Goal: Information Seeking & Learning: Learn about a topic

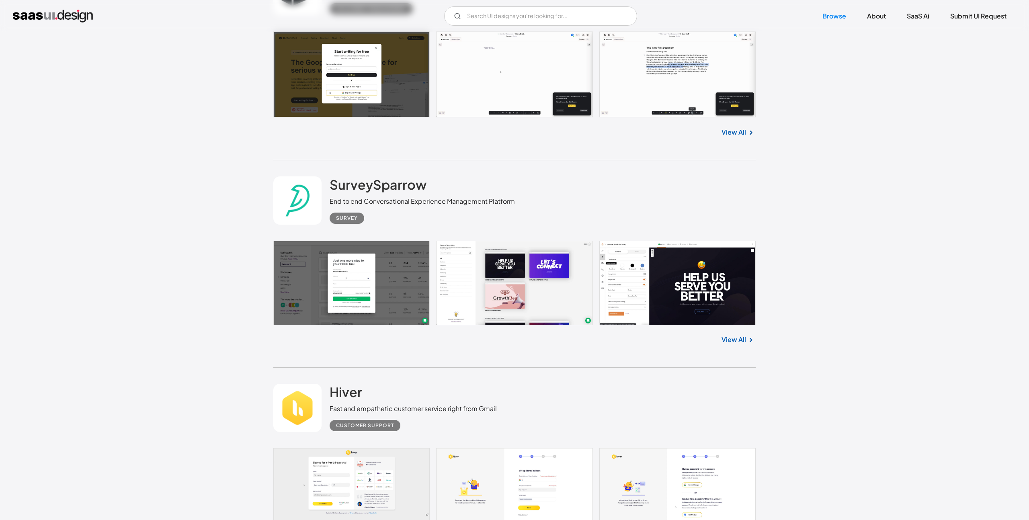
scroll to position [1031, 0]
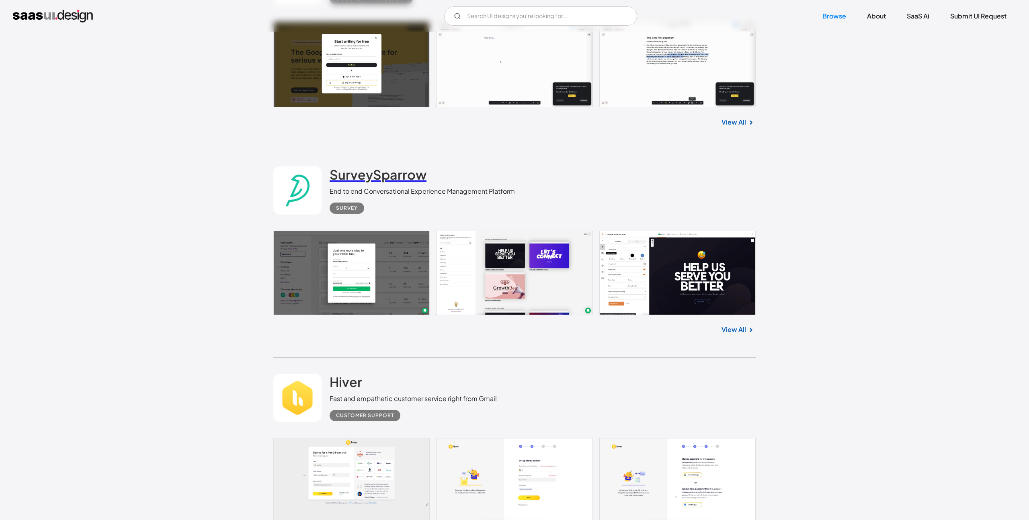
click at [374, 174] on h2 "SurveySparrow" at bounding box center [378, 174] width 97 height 16
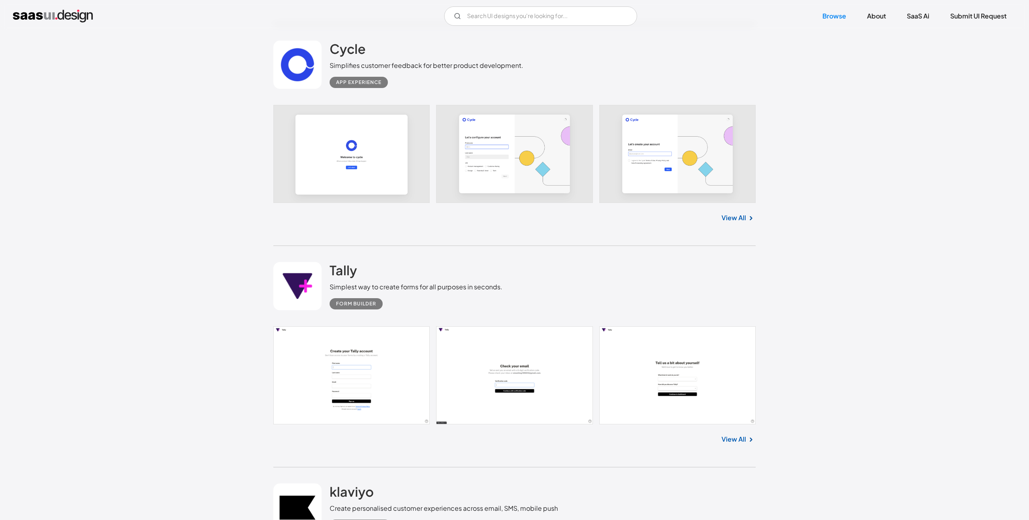
scroll to position [7631, 0]
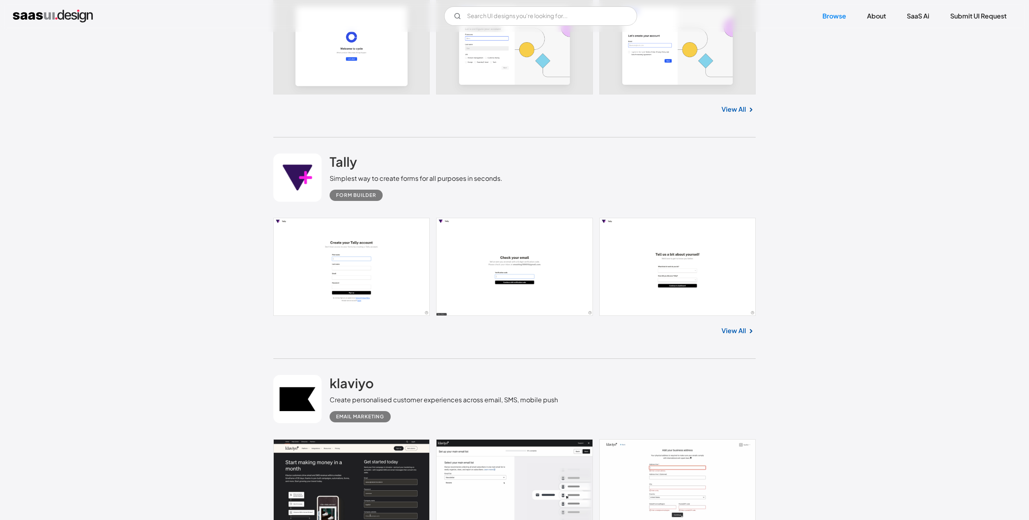
click at [388, 249] on link at bounding box center [514, 267] width 483 height 98
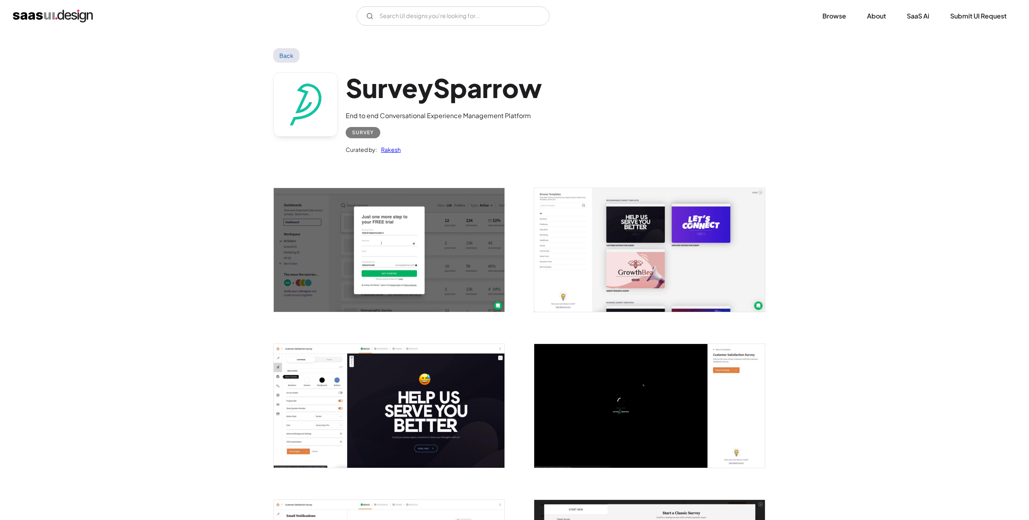
click at [408, 228] on img "open lightbox" at bounding box center [389, 250] width 231 height 124
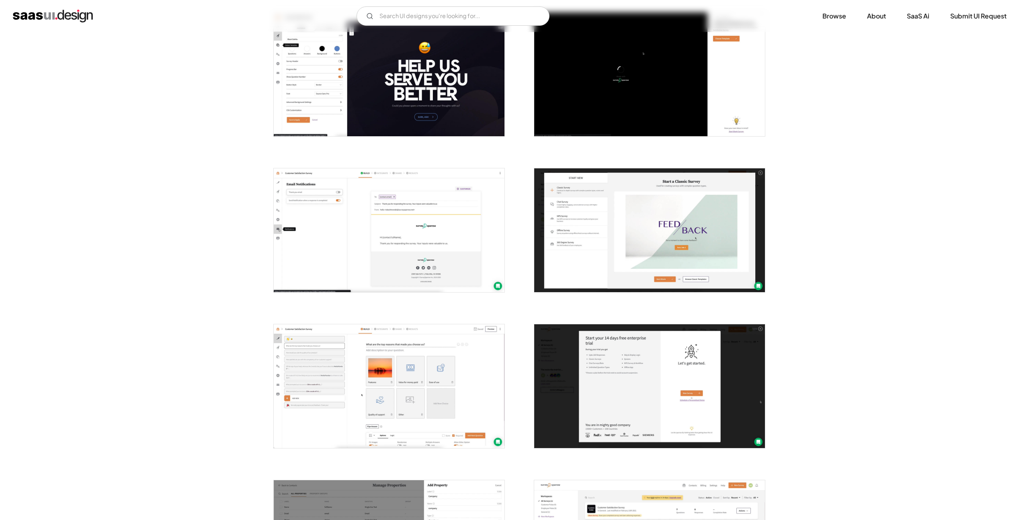
scroll to position [341, 0]
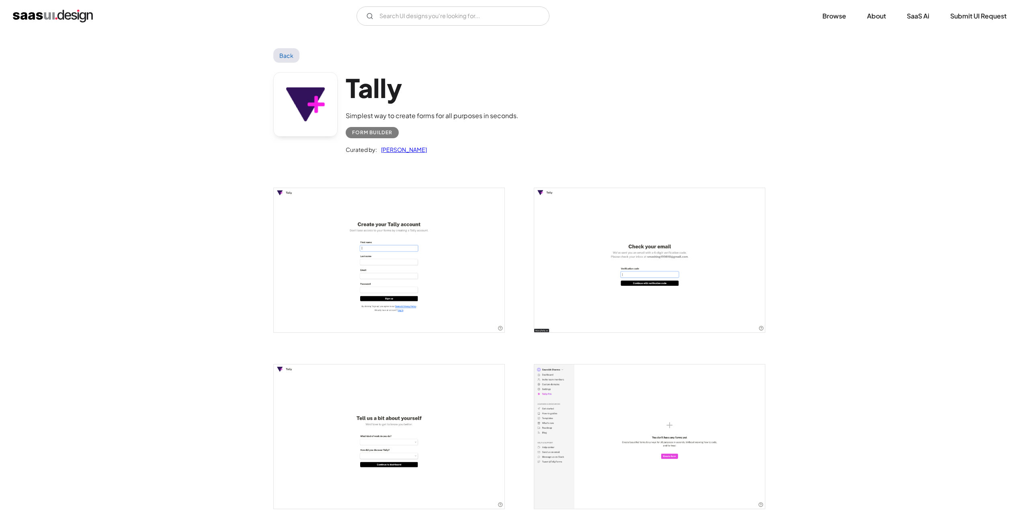
click at [388, 249] on img "open lightbox" at bounding box center [389, 260] width 231 height 144
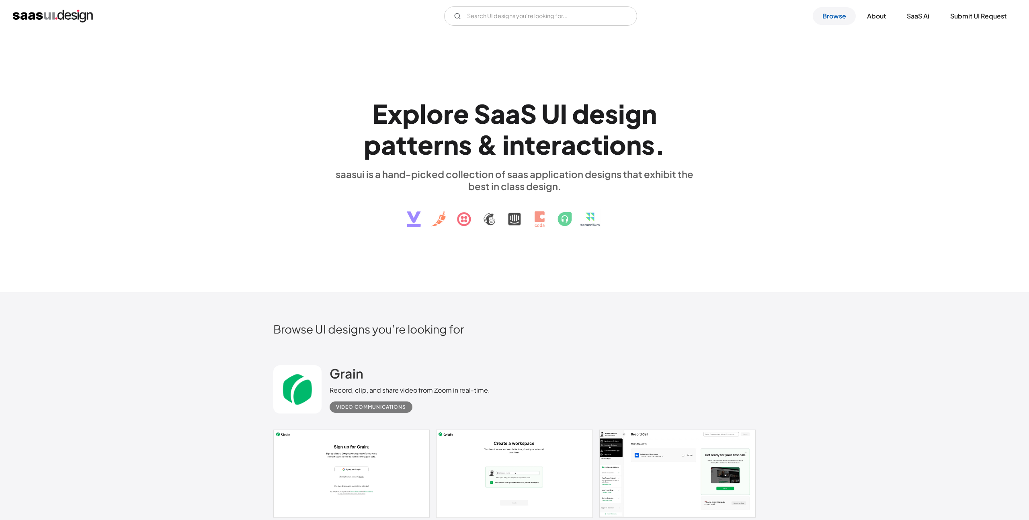
click at [830, 20] on link "Browse" at bounding box center [834, 16] width 43 height 18
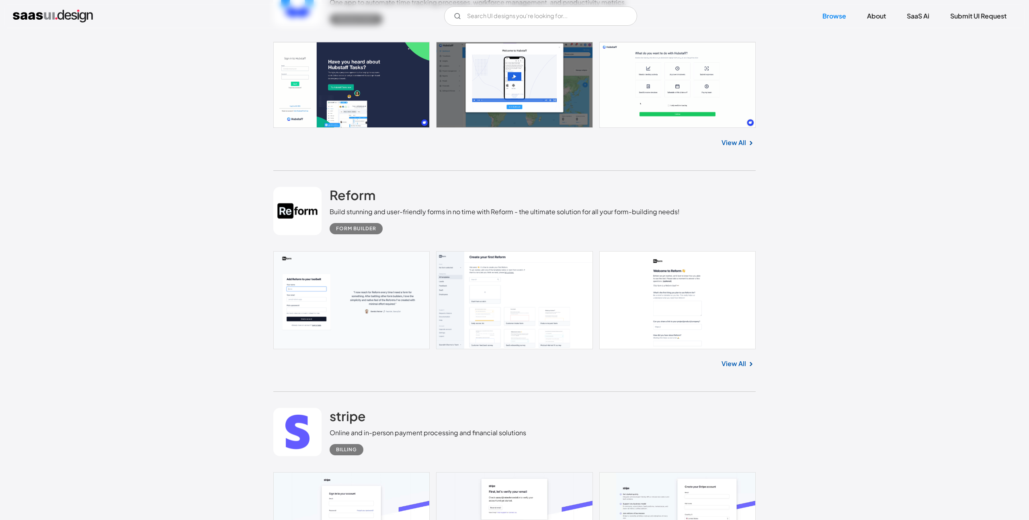
scroll to position [447, 0]
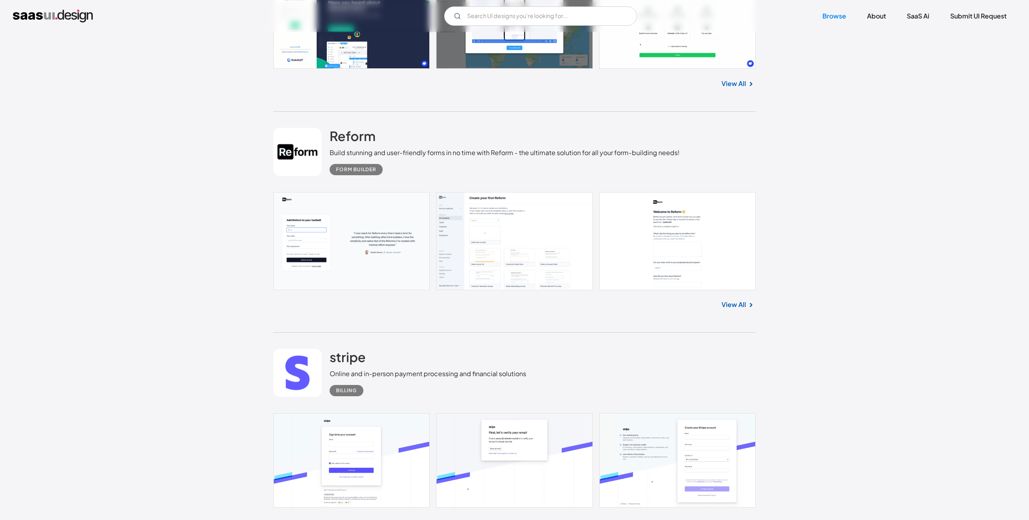
click at [349, 171] on div "Form Builder" at bounding box center [356, 170] width 40 height 10
click at [390, 170] on div "Form Builder" at bounding box center [505, 167] width 350 height 18
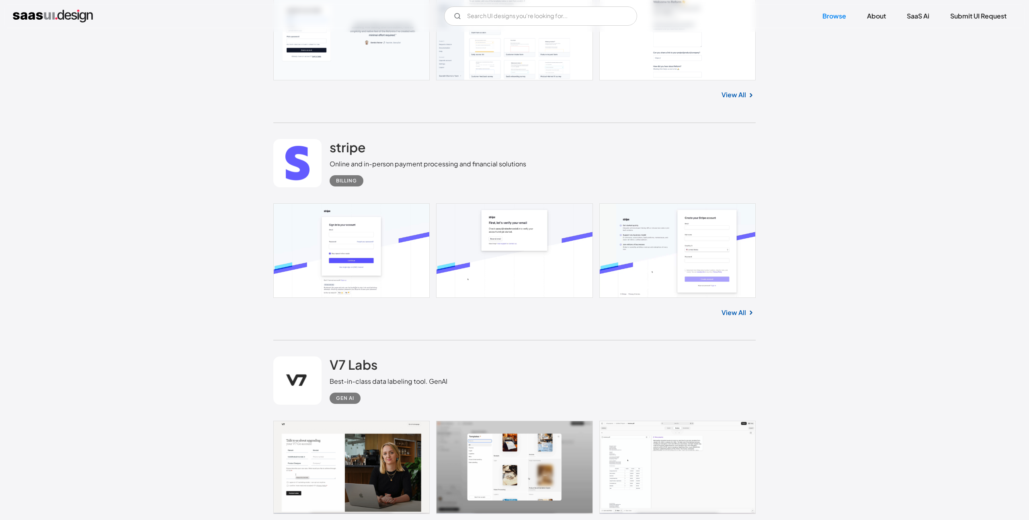
scroll to position [670, 0]
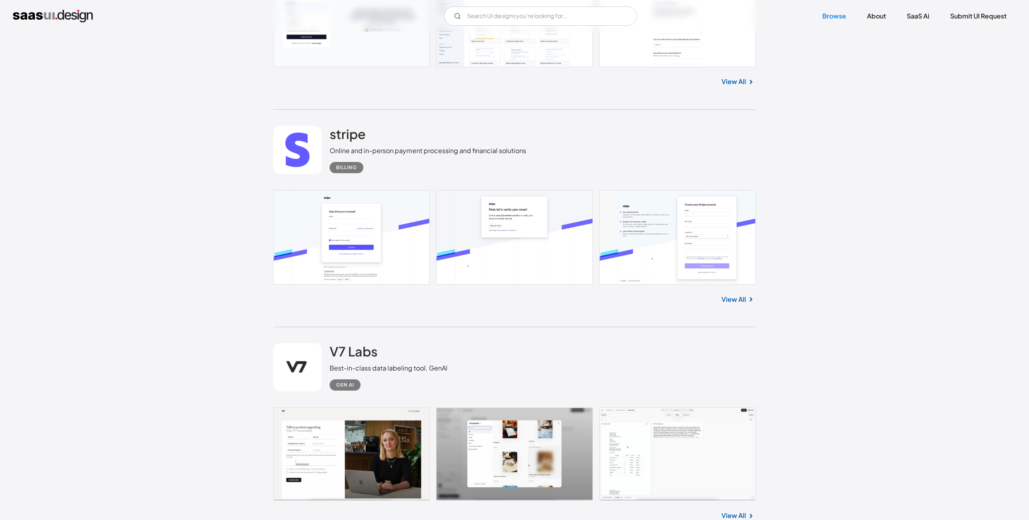
click at [353, 144] on link "stripe" at bounding box center [348, 136] width 36 height 20
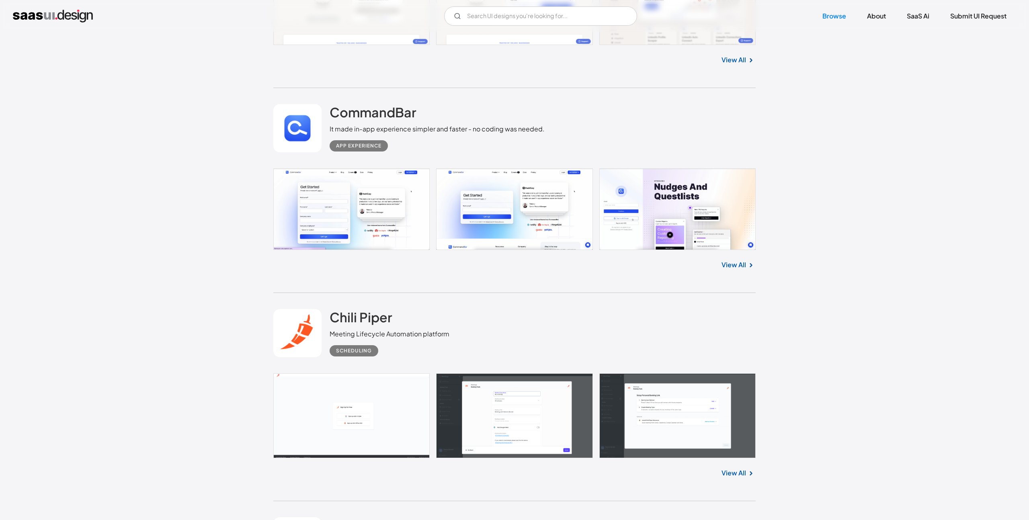
scroll to position [1830, 0]
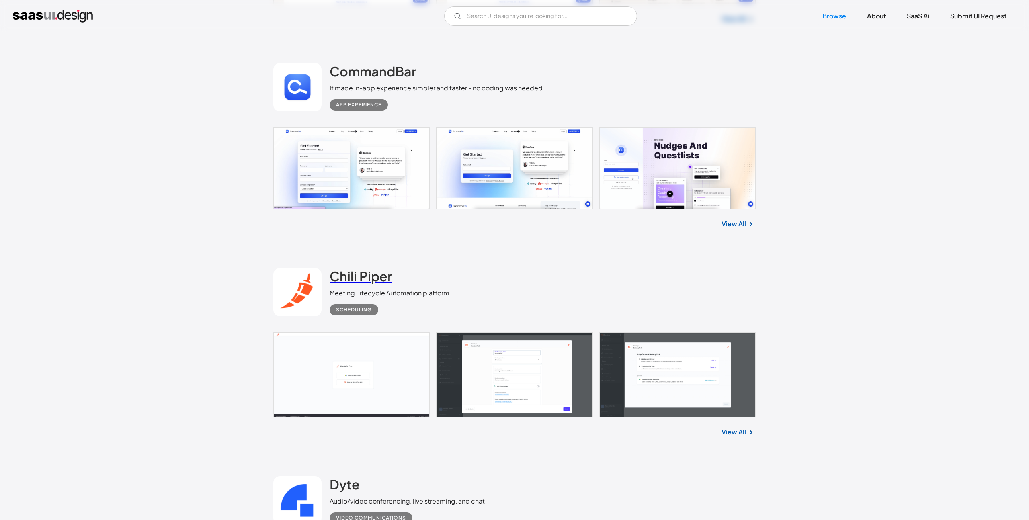
click at [349, 277] on h2 "Chili Piper" at bounding box center [361, 276] width 63 height 16
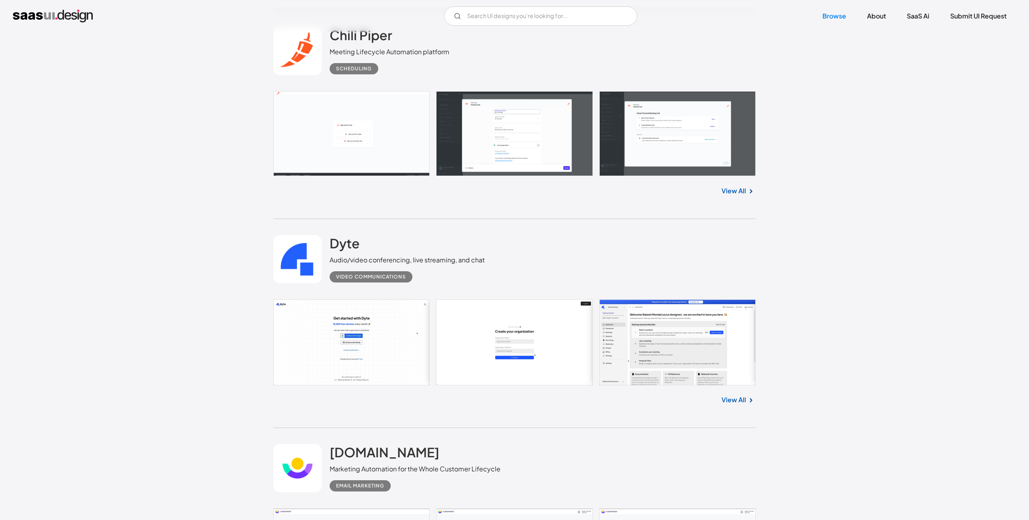
scroll to position [2109, 0]
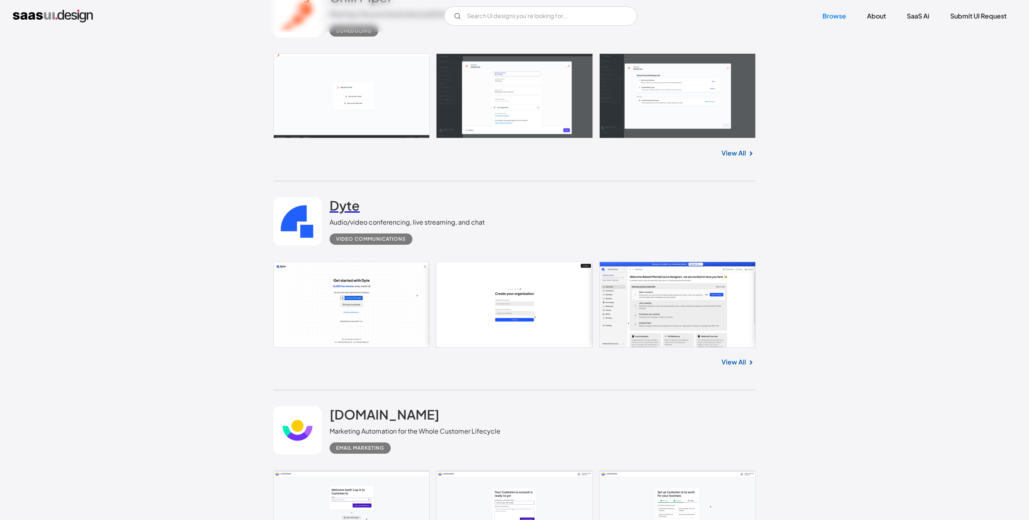
click at [348, 207] on h2 "Dyte" at bounding box center [345, 205] width 30 height 16
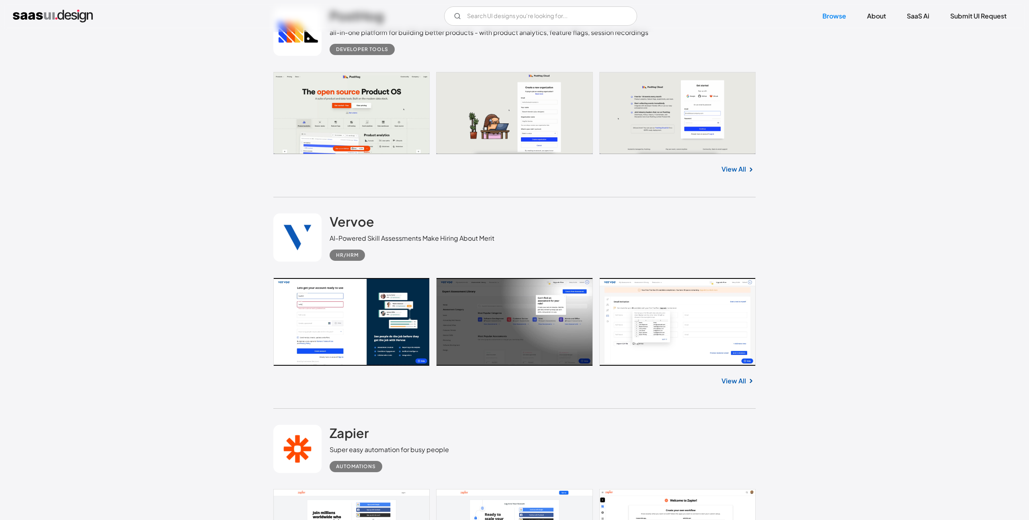
scroll to position [2967, 0]
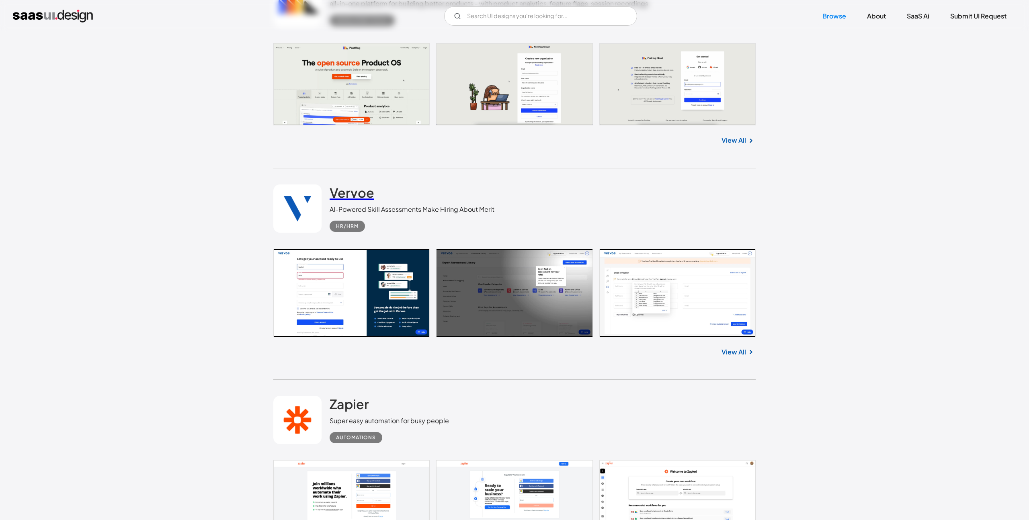
click at [348, 193] on h2 "Vervoe" at bounding box center [352, 193] width 45 height 16
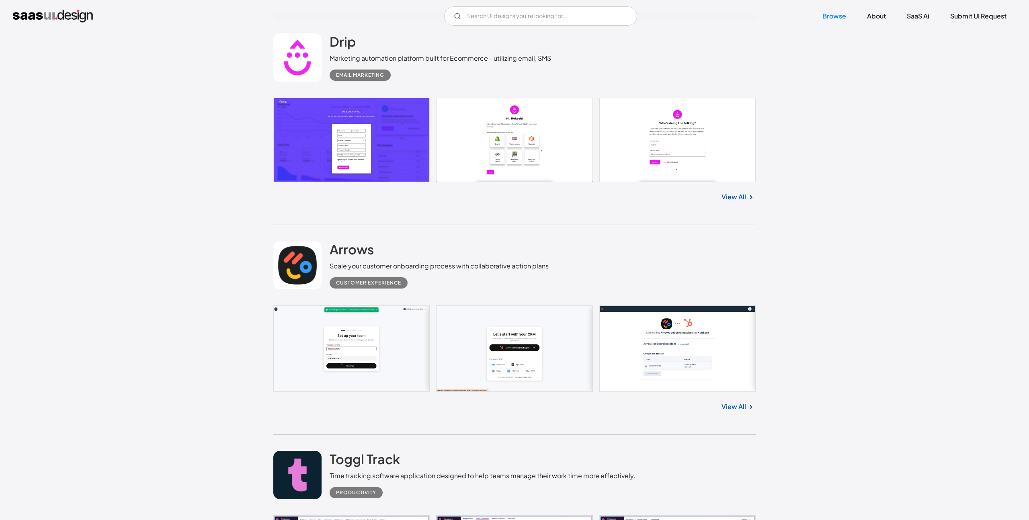
scroll to position [3539, 0]
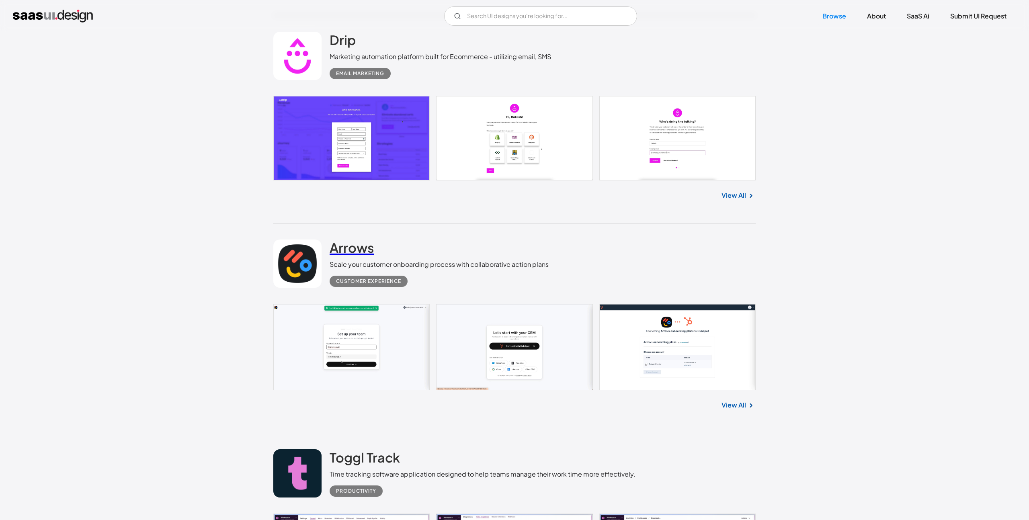
click at [356, 256] on h2 "Arrows" at bounding box center [352, 248] width 44 height 16
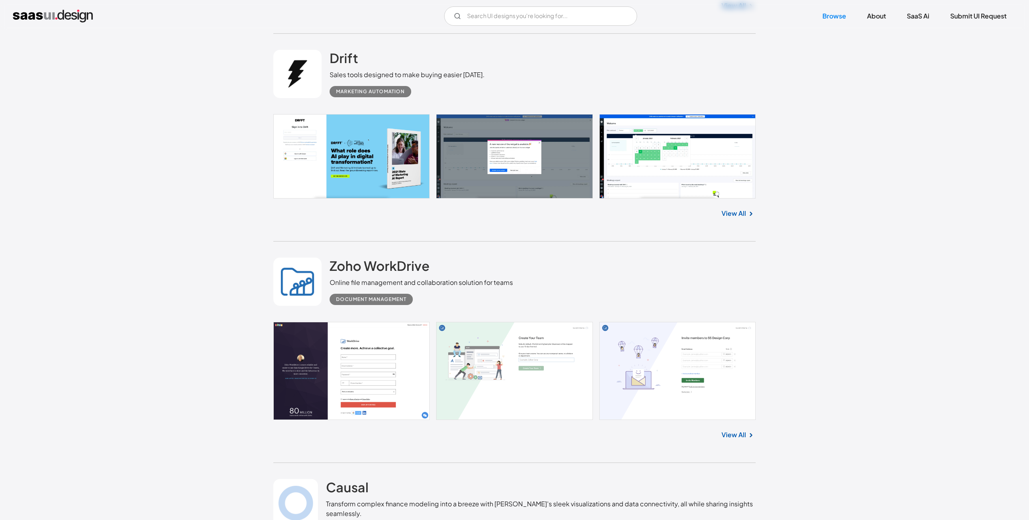
scroll to position [4773, 0]
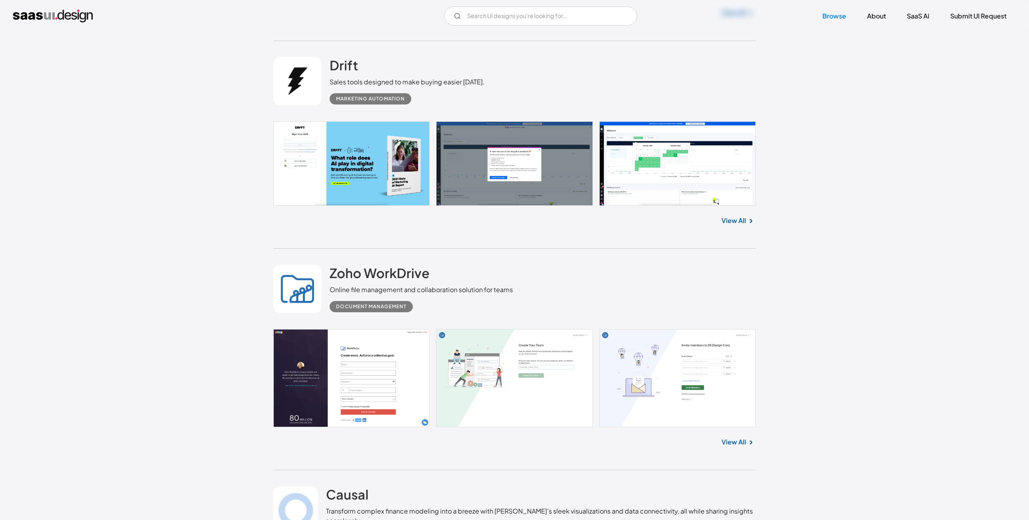
click at [653, 176] on link at bounding box center [514, 163] width 483 height 85
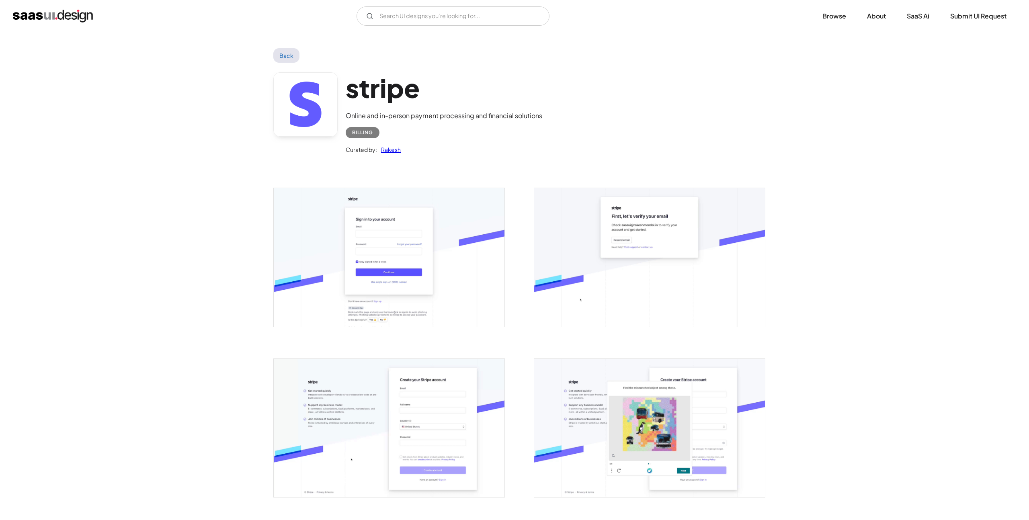
click at [360, 134] on div "Billing" at bounding box center [362, 133] width 21 height 10
click at [384, 148] on link "Rakesh" at bounding box center [389, 150] width 24 height 10
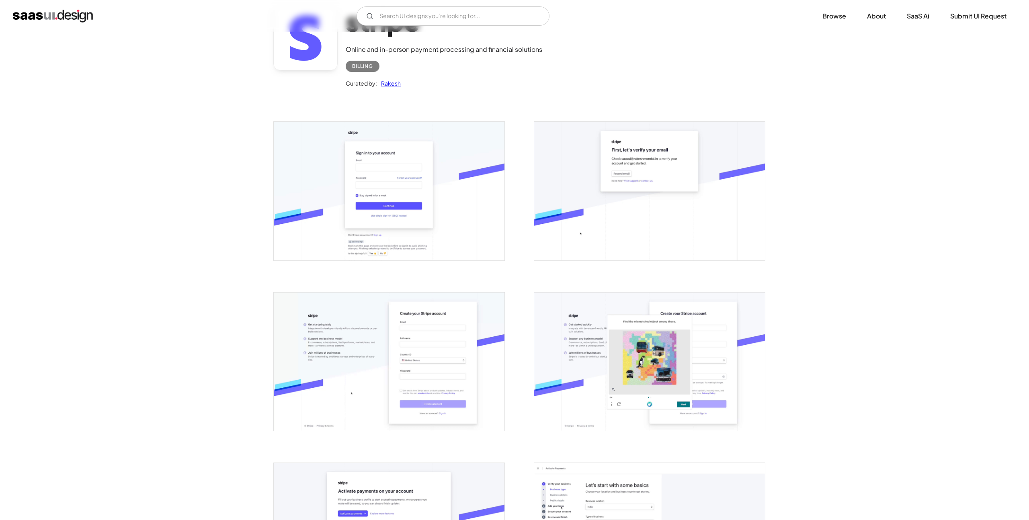
scroll to position [78, 0]
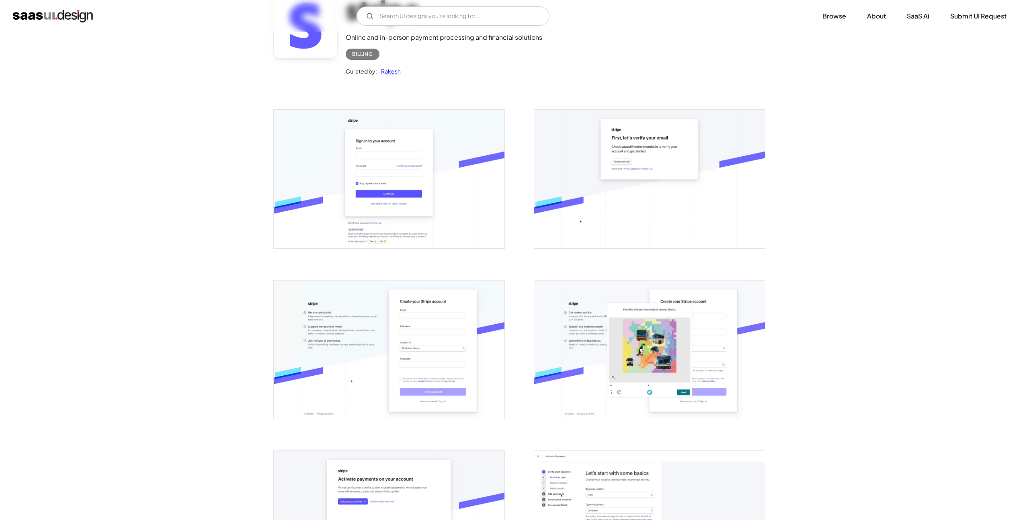
click at [359, 176] on img "open lightbox" at bounding box center [389, 179] width 231 height 138
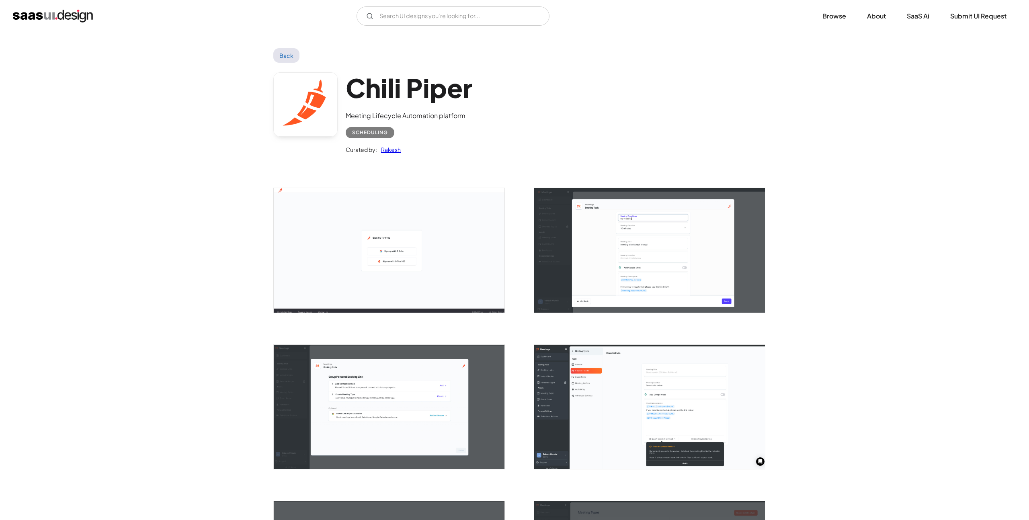
click at [349, 277] on img "open lightbox" at bounding box center [389, 250] width 231 height 124
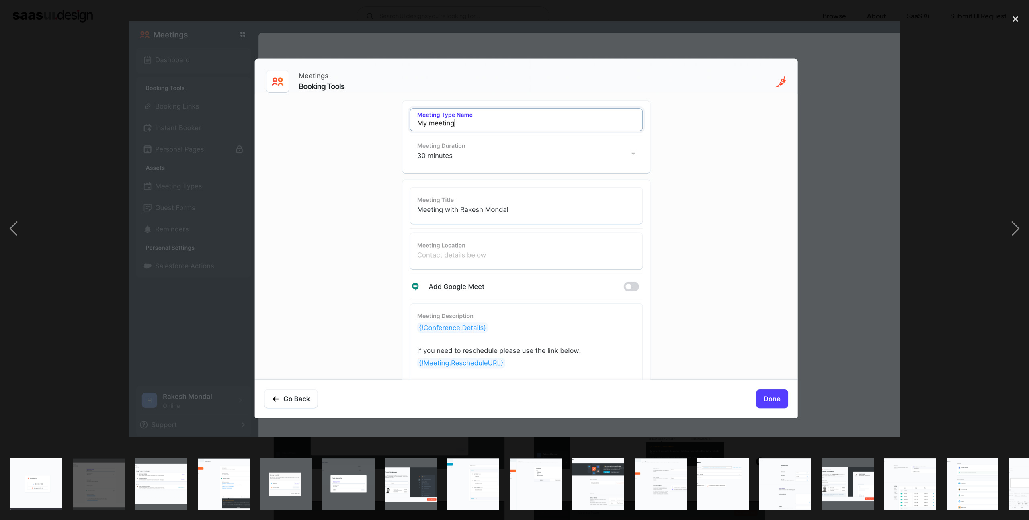
click at [349, 277] on img at bounding box center [515, 229] width 772 height 416
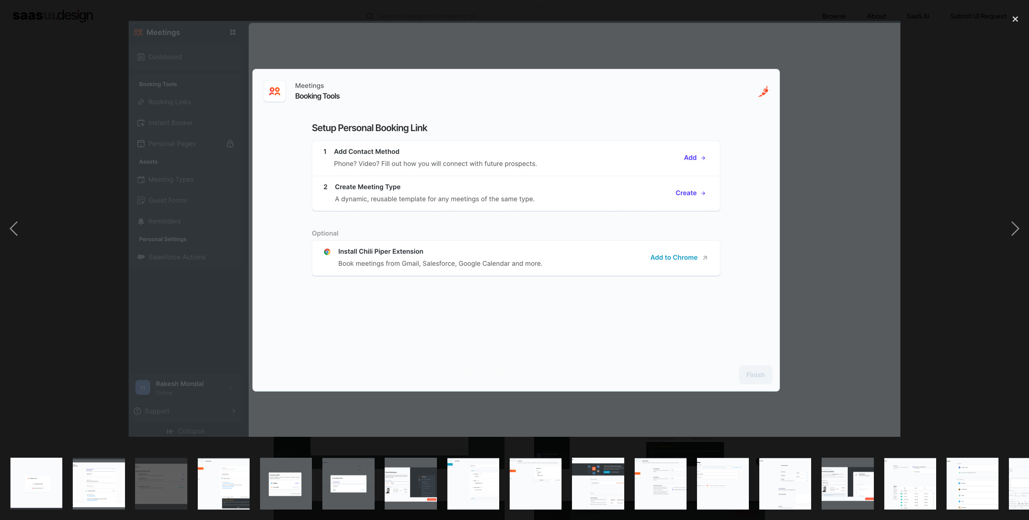
click at [356, 277] on img at bounding box center [515, 229] width 772 height 416
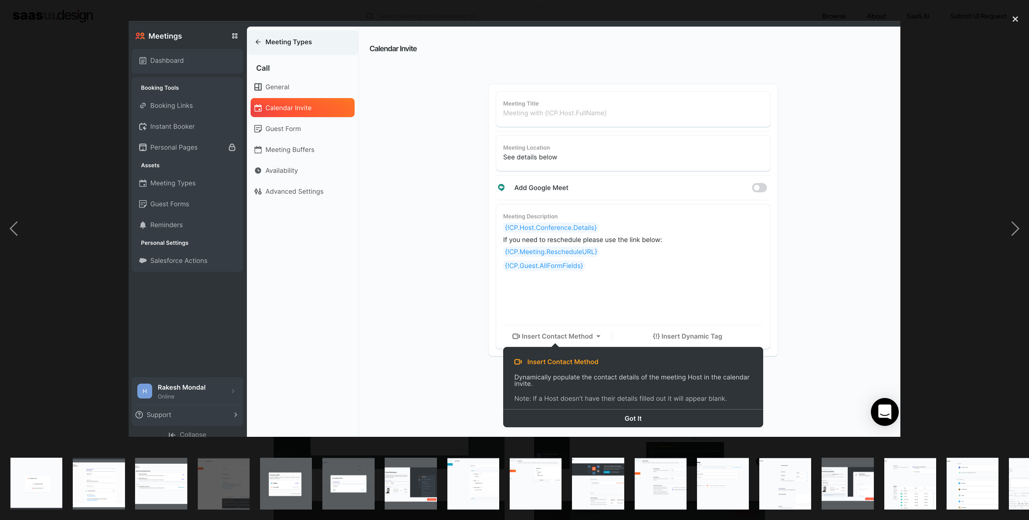
click at [356, 277] on img at bounding box center [515, 229] width 772 height 416
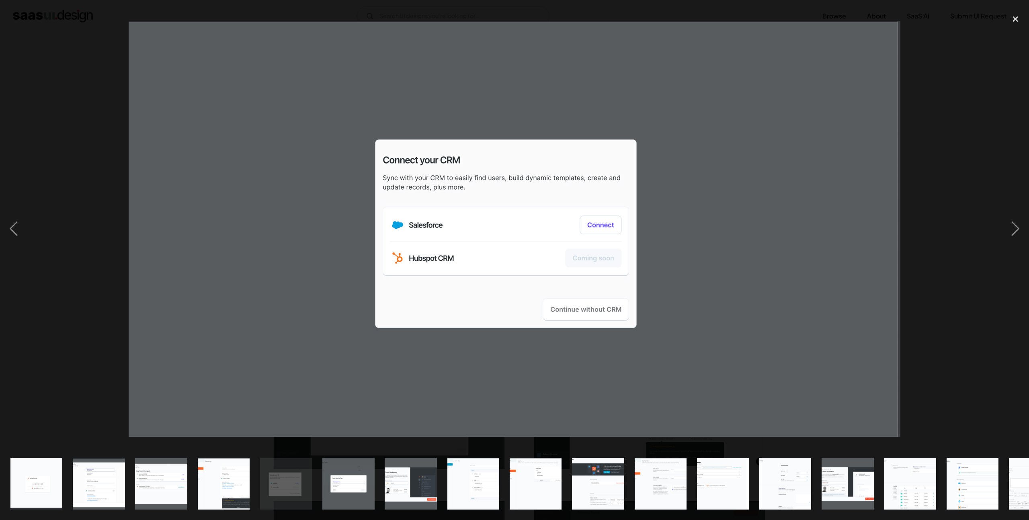
click at [356, 277] on img at bounding box center [515, 229] width 772 height 416
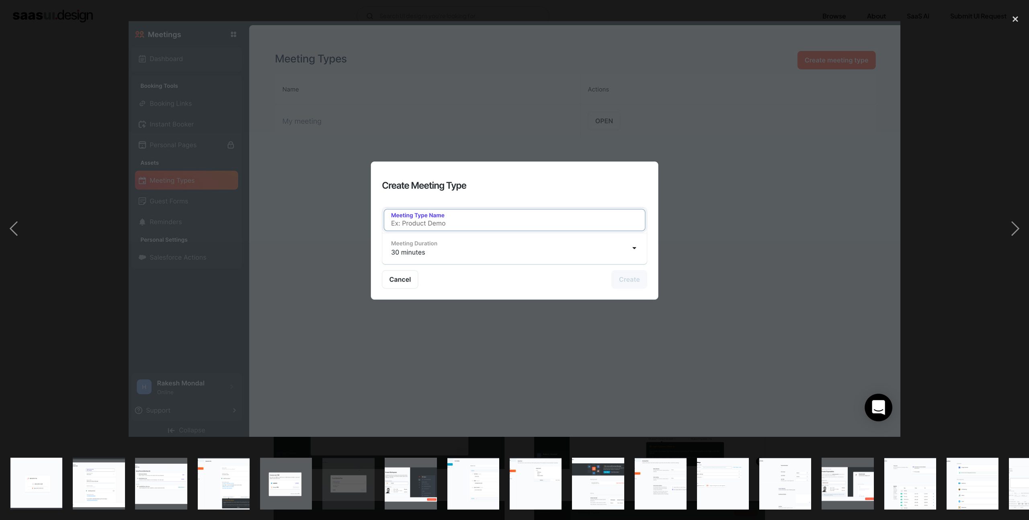
click at [356, 277] on img at bounding box center [515, 229] width 772 height 416
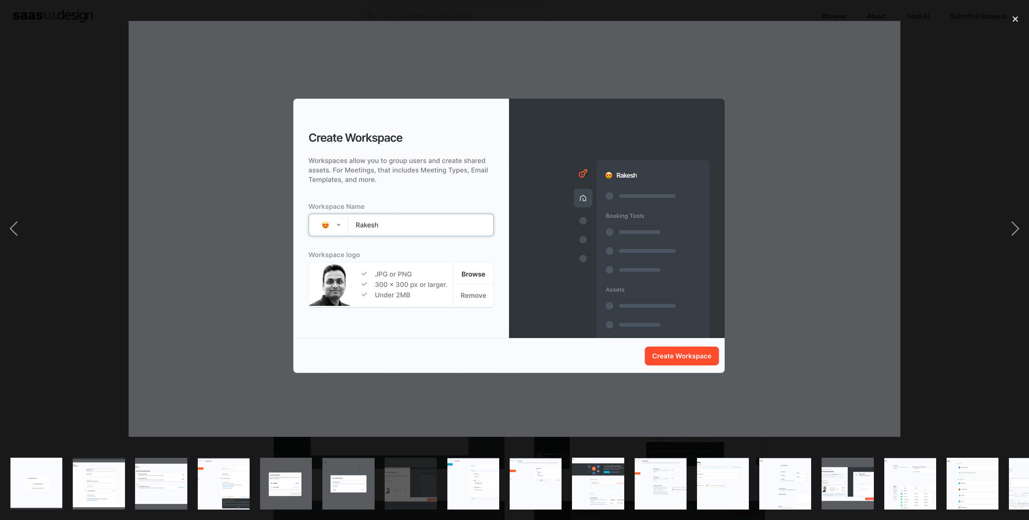
click at [356, 277] on img at bounding box center [515, 229] width 772 height 416
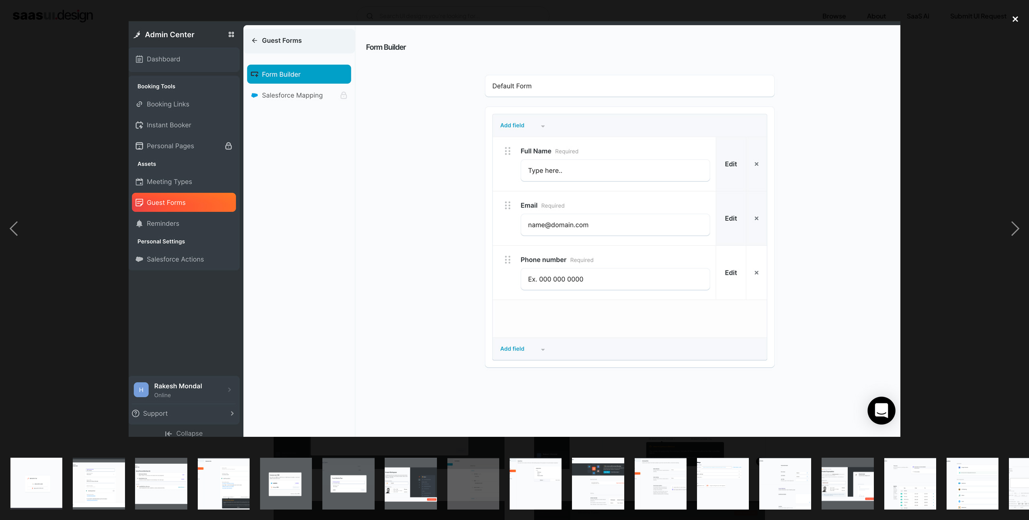
click at [1012, 18] on div "close lightbox" at bounding box center [1015, 19] width 27 height 18
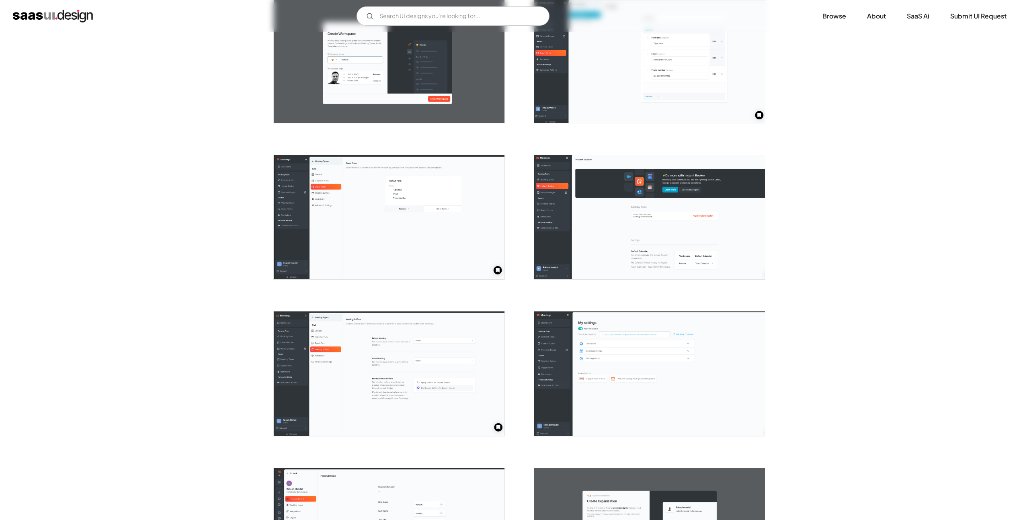
scroll to position [660, 0]
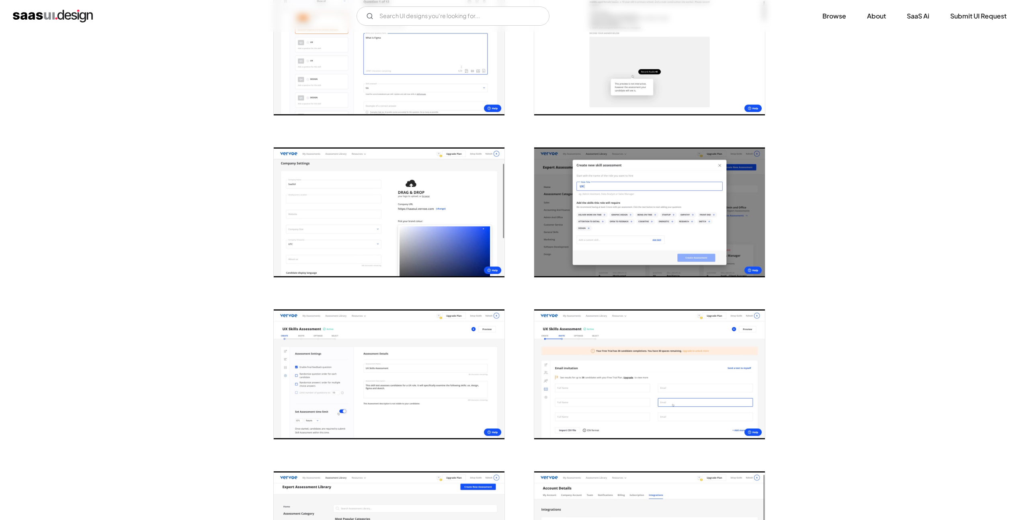
scroll to position [535, 0]
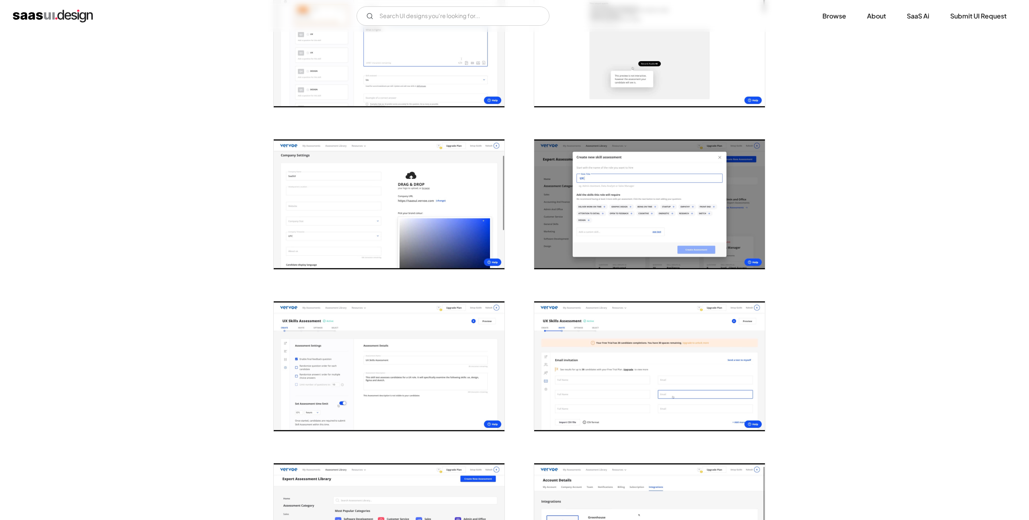
click at [388, 257] on img "open lightbox" at bounding box center [389, 205] width 231 height 130
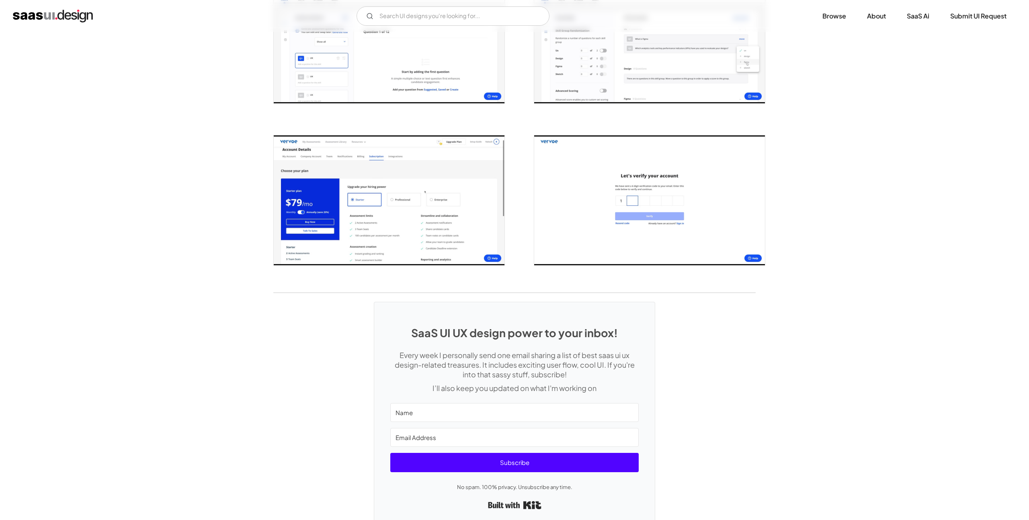
scroll to position [1546, 0]
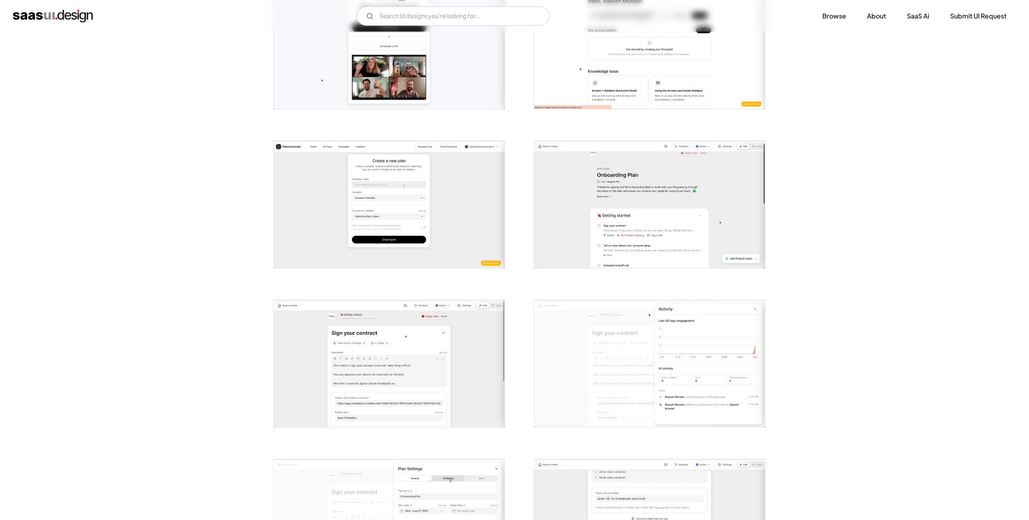
scroll to position [700, 0]
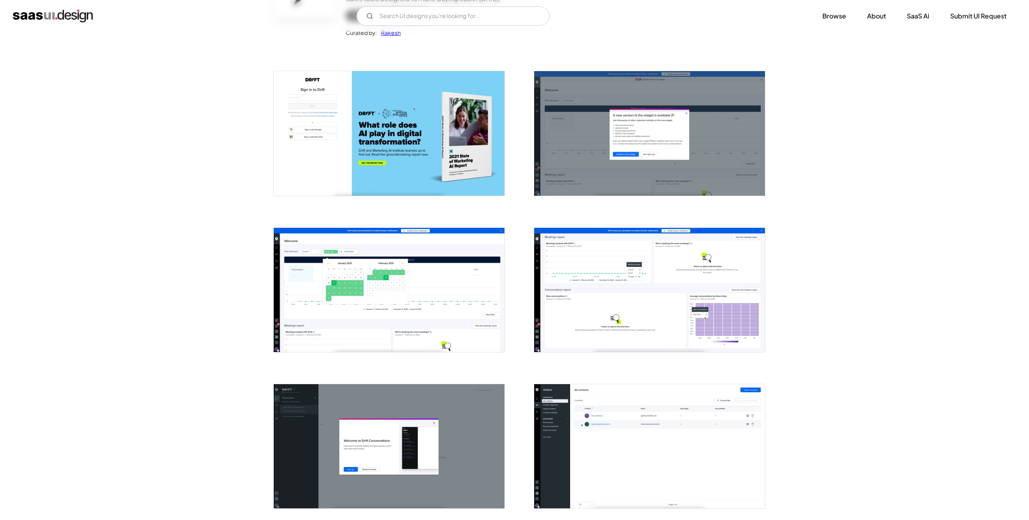
scroll to position [180, 0]
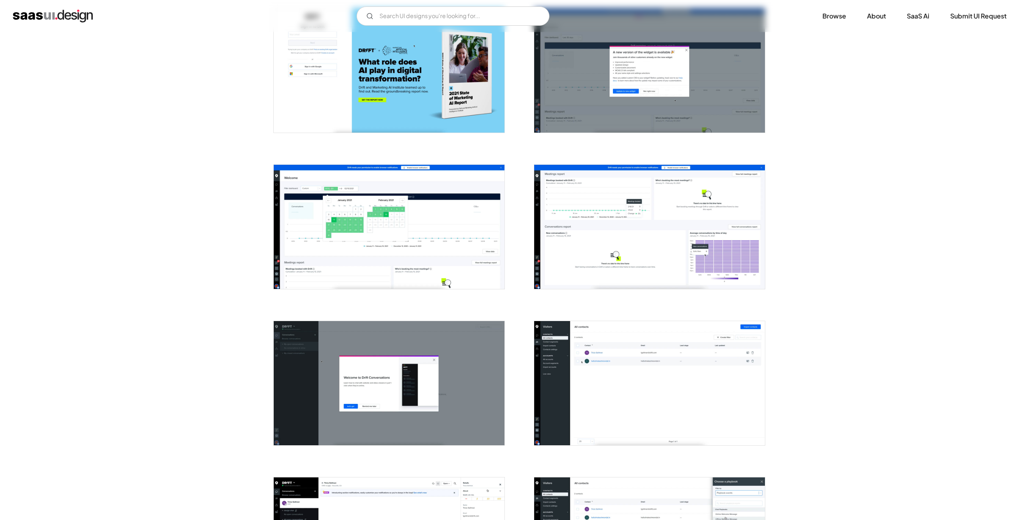
click at [370, 242] on img "open lightbox" at bounding box center [389, 227] width 231 height 124
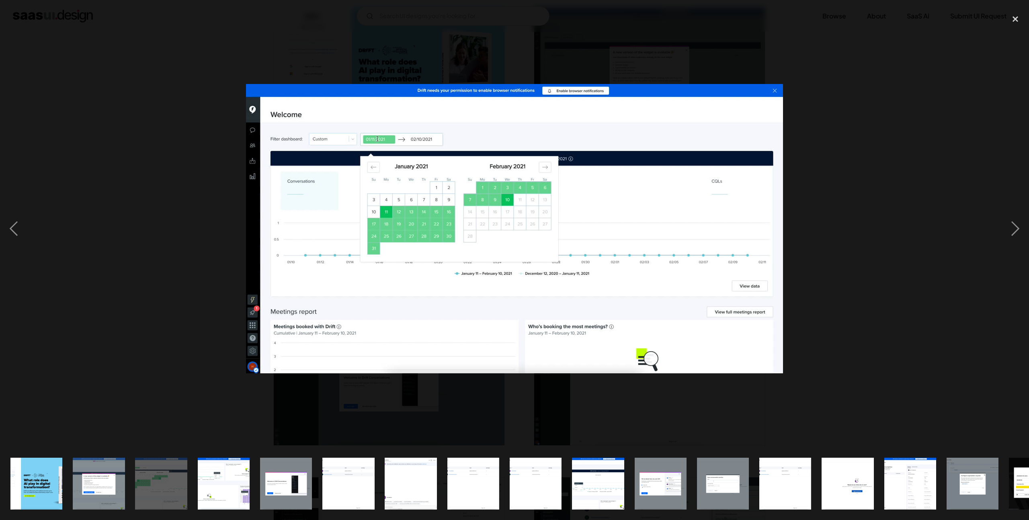
click at [224, 491] on img "show item 4 of 25" at bounding box center [223, 484] width 97 height 52
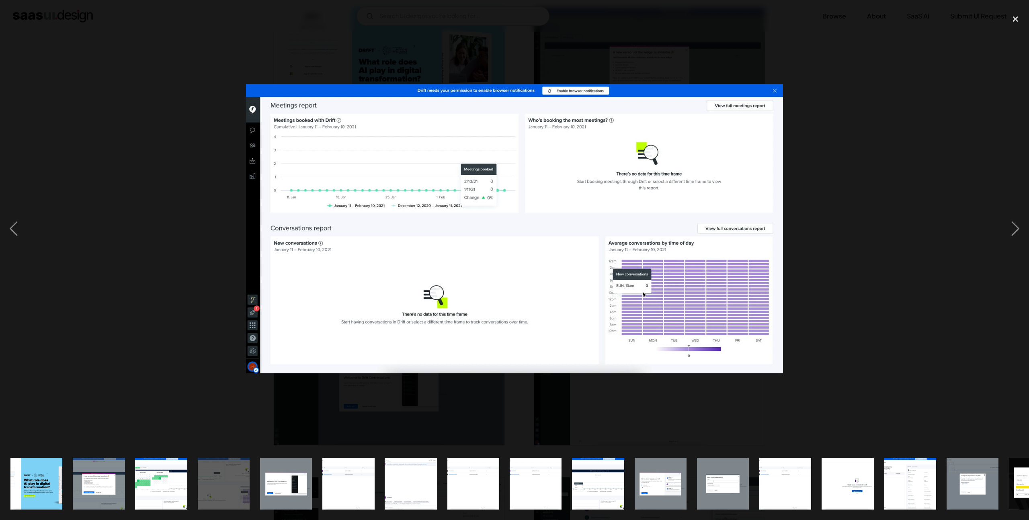
click at [450, 503] on img "show item 8 of 25" at bounding box center [473, 484] width 97 height 52
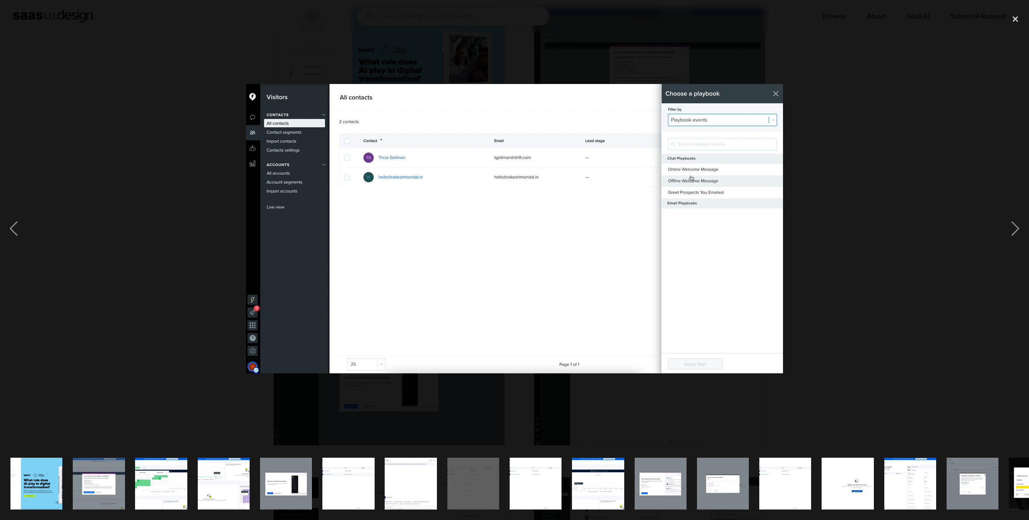
click at [902, 493] on img "show item 15 of 25" at bounding box center [910, 484] width 97 height 52
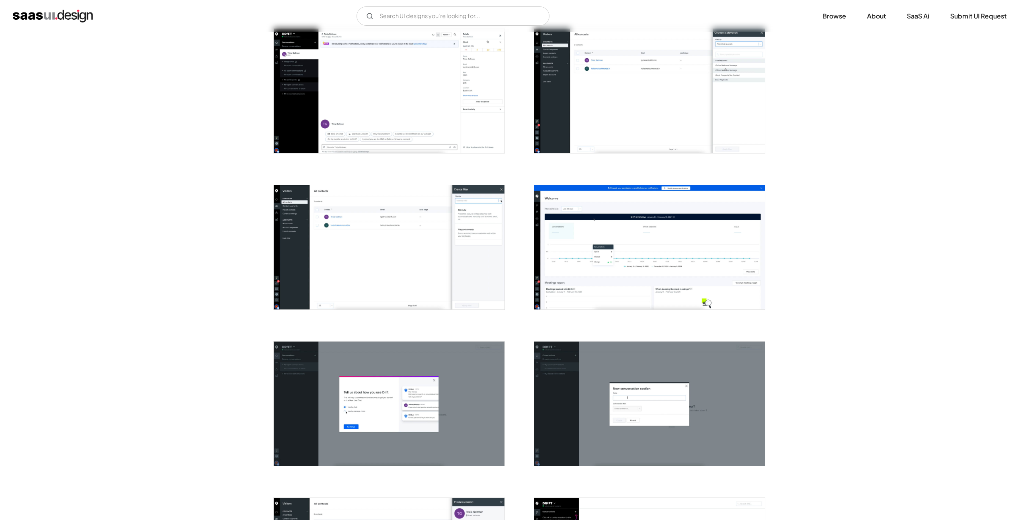
scroll to position [676, 0]
